Goal: Find specific page/section: Find specific page/section

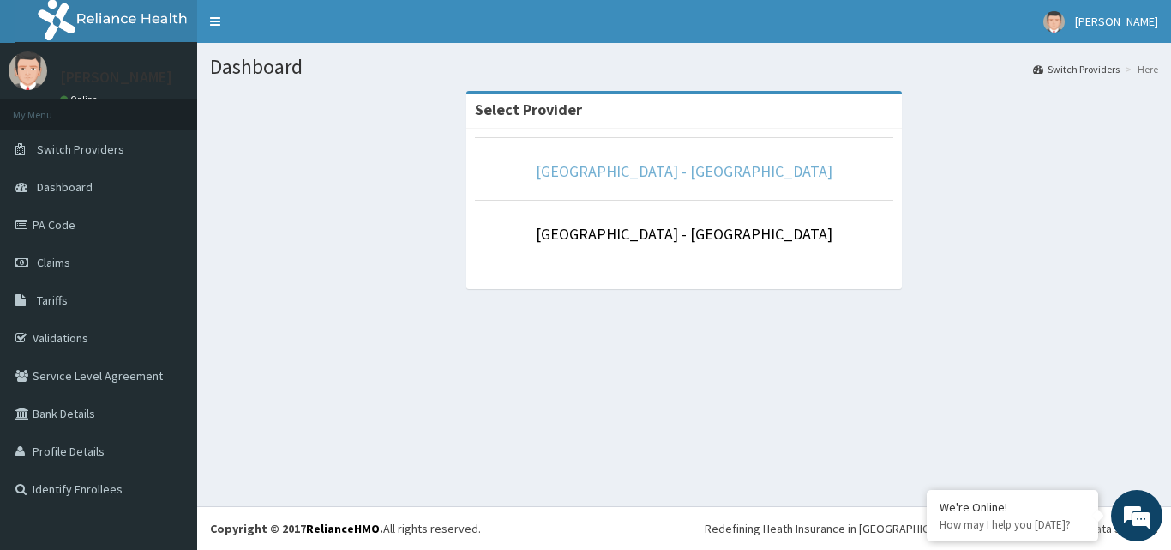
click at [652, 165] on link "[GEOGRAPHIC_DATA] - [GEOGRAPHIC_DATA]" at bounding box center [684, 171] width 297 height 20
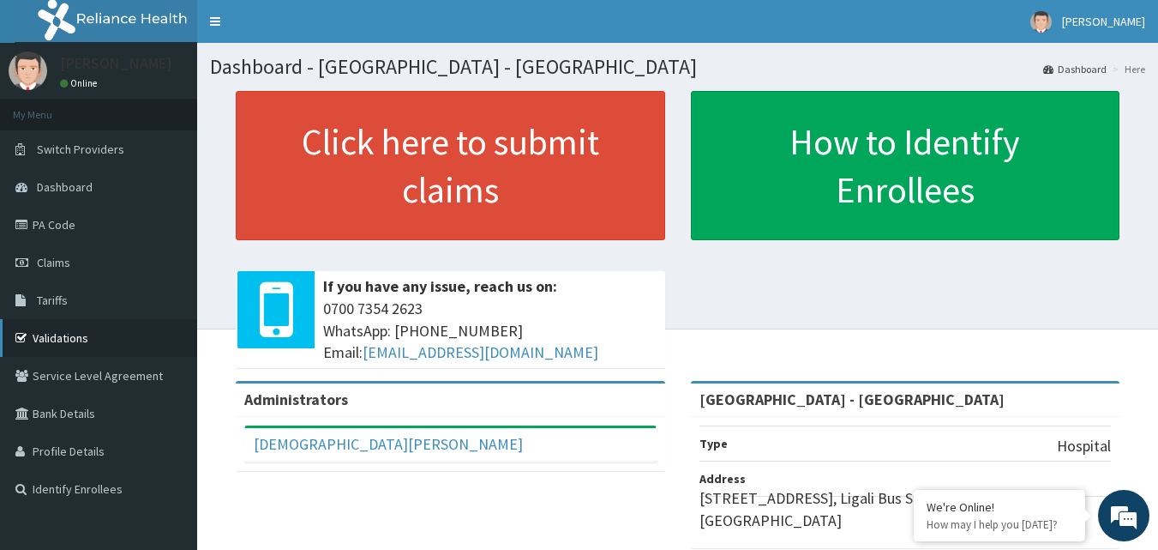
click at [76, 345] on link "Validations" at bounding box center [98, 338] width 197 height 38
